Goal: Find specific fact: Find specific fact

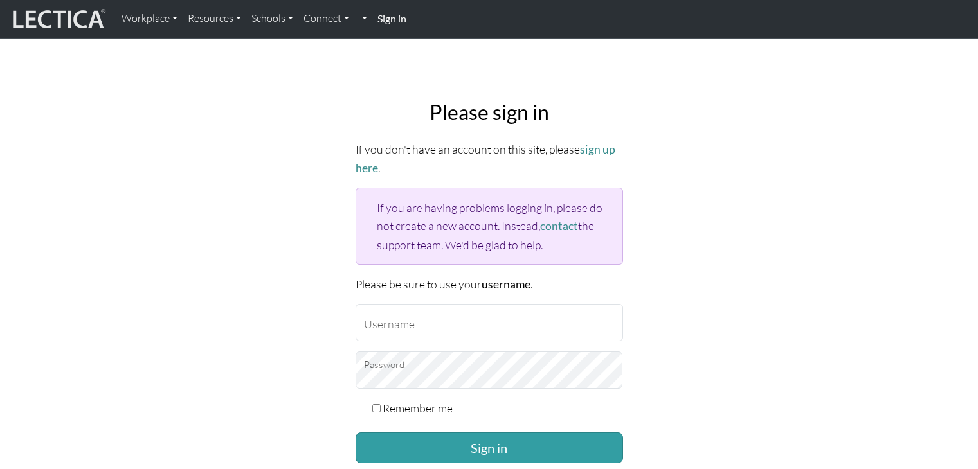
scroll to position [64, 0]
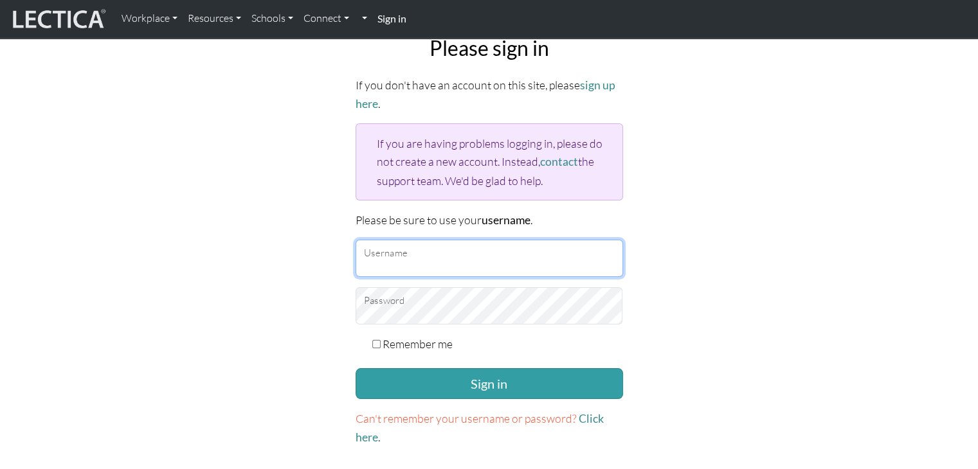
click at [438, 246] on input "Username" at bounding box center [489, 258] width 267 height 37
type input "Atenea"
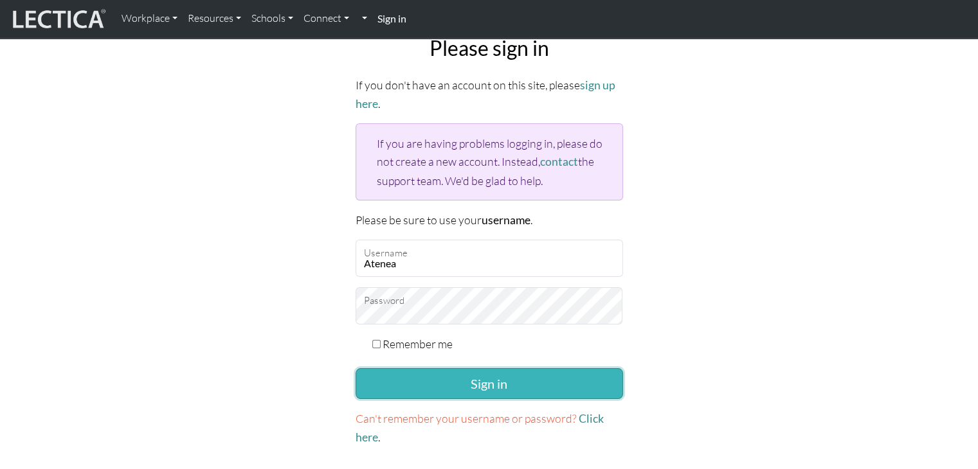
click at [463, 394] on button "Sign in" at bounding box center [489, 383] width 267 height 31
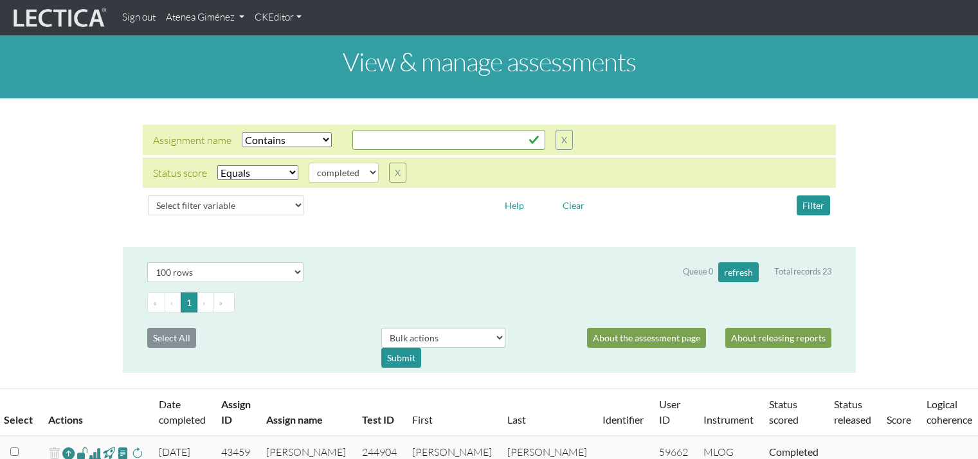
select select "icontains"
select select "100"
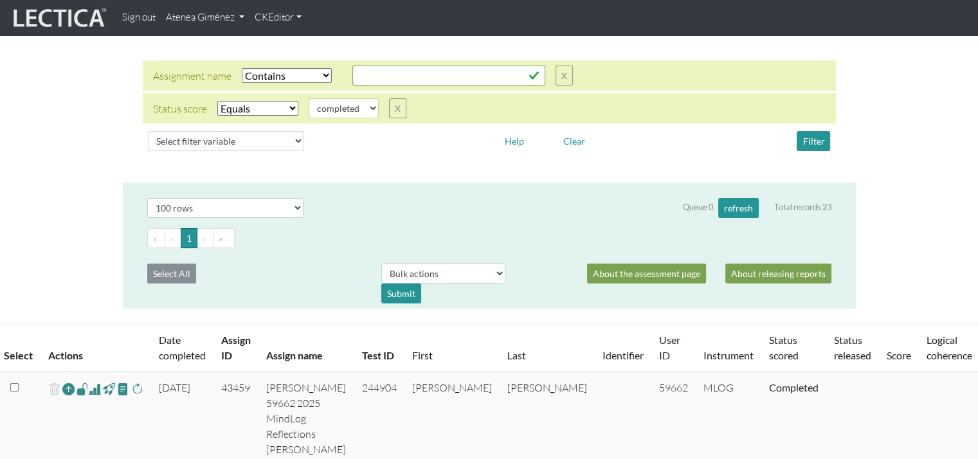
scroll to position [64, 0]
click at [823, 140] on button "Filter" at bounding box center [813, 141] width 33 height 20
click at [808, 139] on button "Filter" at bounding box center [813, 141] width 33 height 20
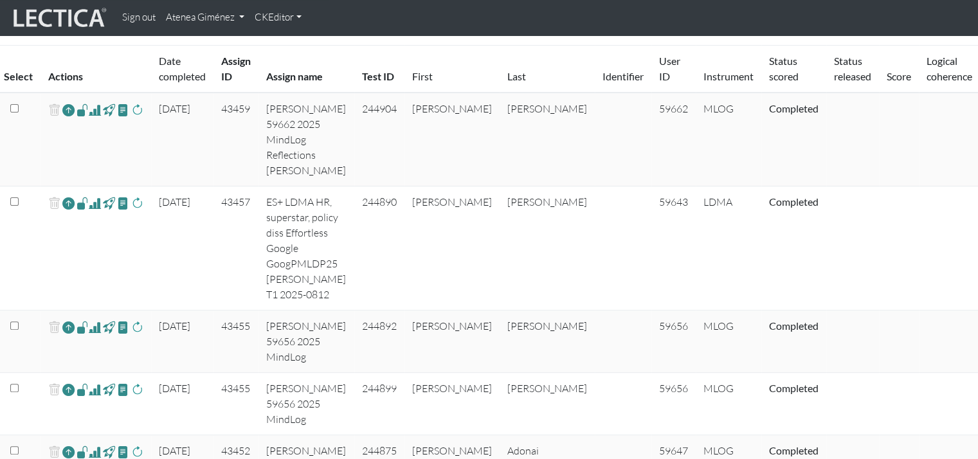
scroll to position [321, 0]
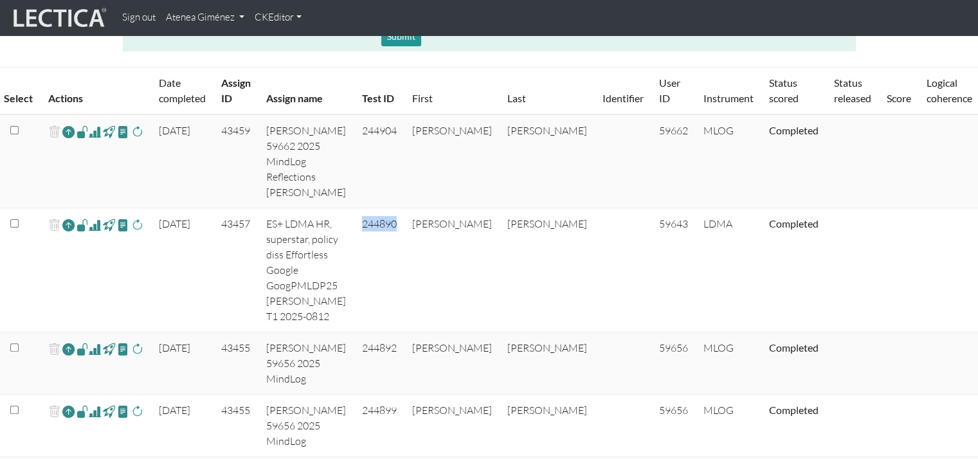
drag, startPoint x: 393, startPoint y: 227, endPoint x: 352, endPoint y: 226, distance: 40.5
click at [354, 226] on td "244890" at bounding box center [379, 270] width 50 height 124
copy td "244890"
drag, startPoint x: 624, startPoint y: 225, endPoint x: 587, endPoint y: 227, distance: 37.3
click at [651, 227] on td "59643" at bounding box center [673, 270] width 44 height 124
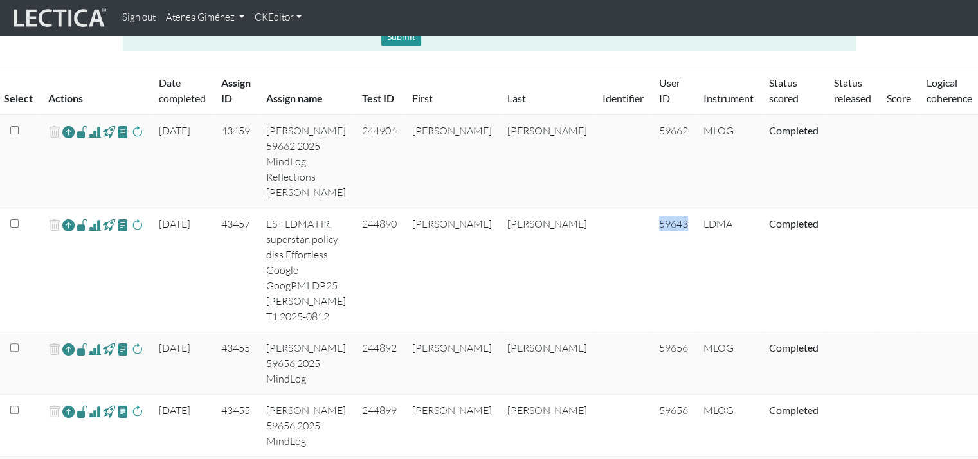
copy td "59643"
click at [139, 222] on span at bounding box center [137, 224] width 12 height 15
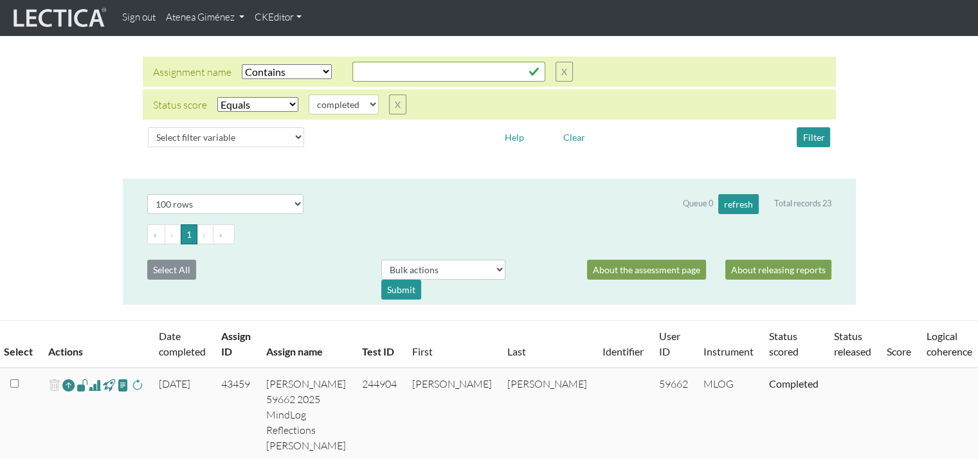
scroll to position [62, 0]
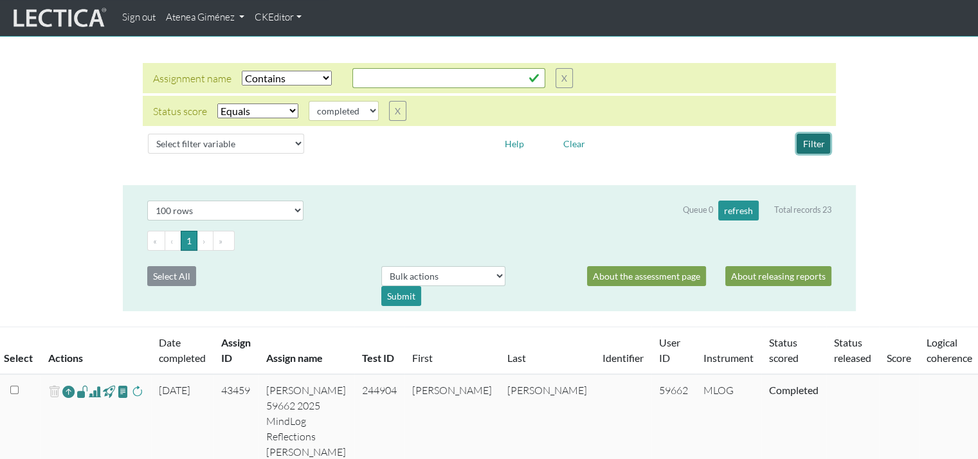
click at [807, 141] on button "Filter" at bounding box center [813, 144] width 33 height 20
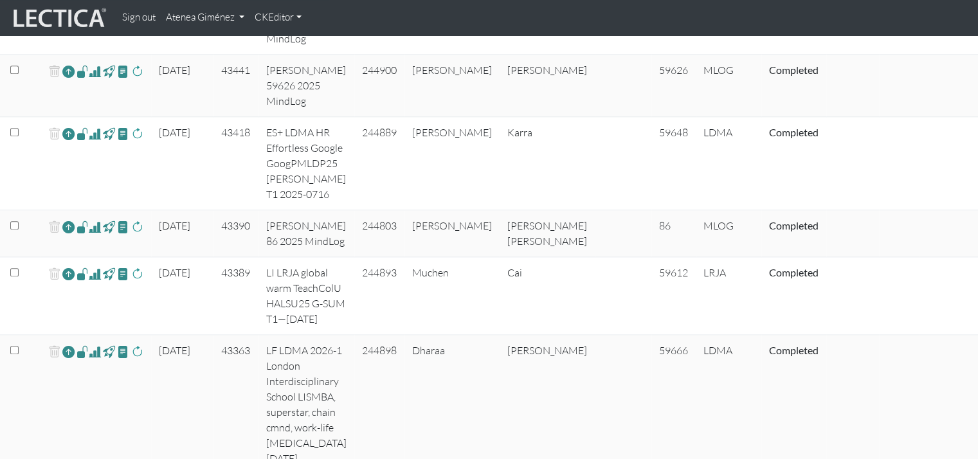
scroll to position [1442, 0]
drag, startPoint x: 391, startPoint y: 145, endPoint x: 350, endPoint y: 146, distance: 41.2
click at [354, 146] on td "244889" at bounding box center [379, 162] width 50 height 93
copy td "244889"
drag, startPoint x: 626, startPoint y: 150, endPoint x: 591, endPoint y: 147, distance: 34.2
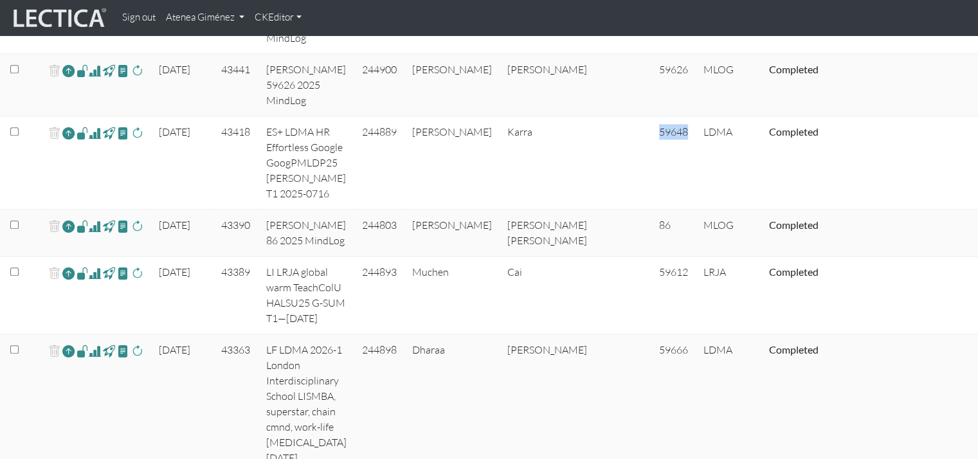
click at [651, 147] on td "59648" at bounding box center [673, 162] width 44 height 93
copy td "59648"
click at [136, 141] on span at bounding box center [137, 132] width 12 height 15
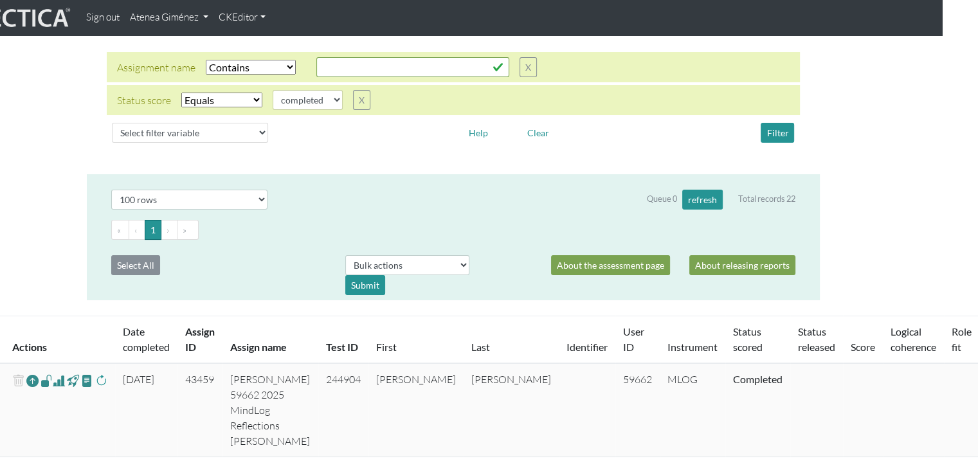
scroll to position [30, 36]
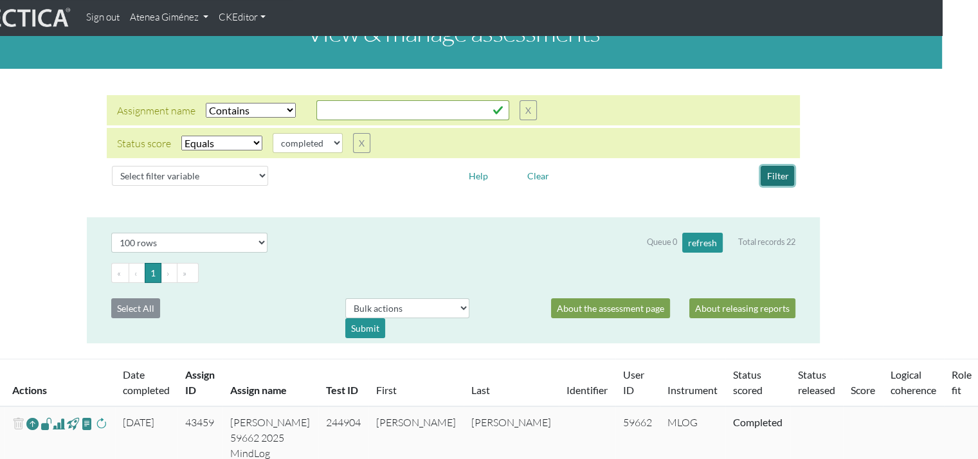
click at [770, 175] on button "Filter" at bounding box center [777, 176] width 33 height 20
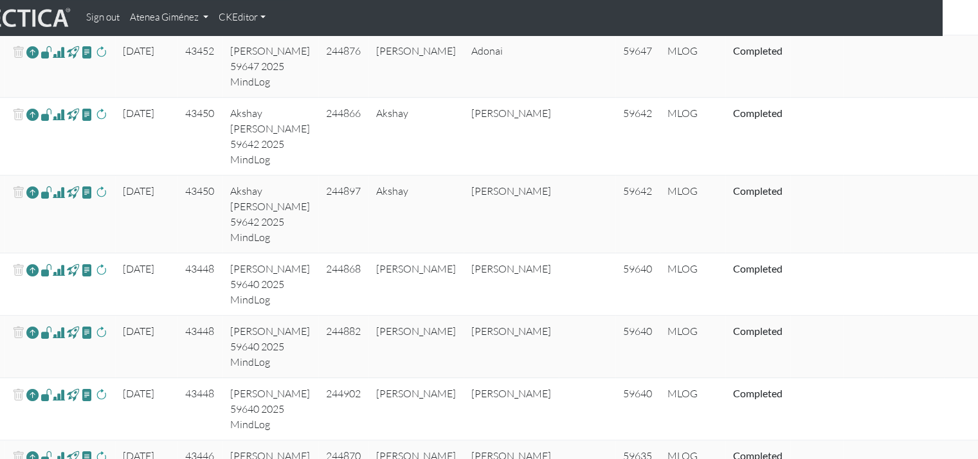
scroll to position [672, 36]
